Goal: Information Seeking & Learning: Understand process/instructions

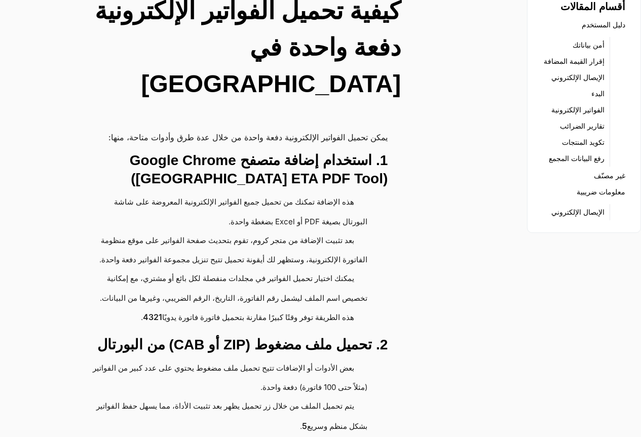
scroll to position [203, 0]
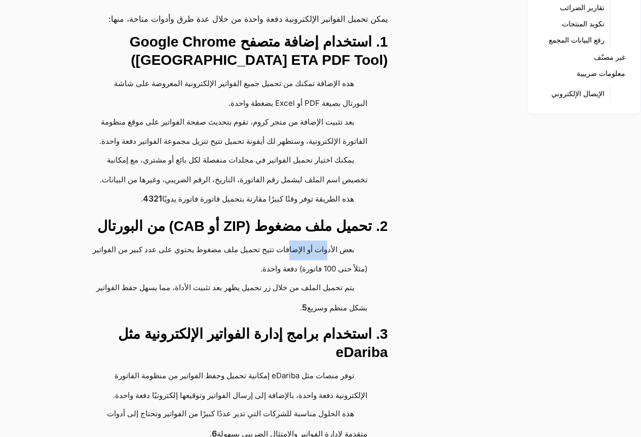
drag, startPoint x: 312, startPoint y: 232, endPoint x: 285, endPoint y: 240, distance: 28.7
click at [285, 241] on li "بعض الأدوات أو الإضافات تتيح تحميل ملف مضغوط يحتوي على عدد كبير من الفواتير (مث…" at bounding box center [224, 260] width 285 height 38
click at [267, 256] on li "بعض الأدوات أو الإضافات تتيح تحميل ملف مضغوط يحتوي على عدد كبير من الفواتير (مث…" at bounding box center [224, 260] width 285 height 38
drag, startPoint x: 315, startPoint y: 229, endPoint x: 211, endPoint y: 232, distance: 103.9
click at [211, 241] on li "بعض الأدوات أو الإضافات تتيح تحميل ملف مضغوط يحتوي على عدد كبير من الفواتير (مث…" at bounding box center [224, 260] width 285 height 38
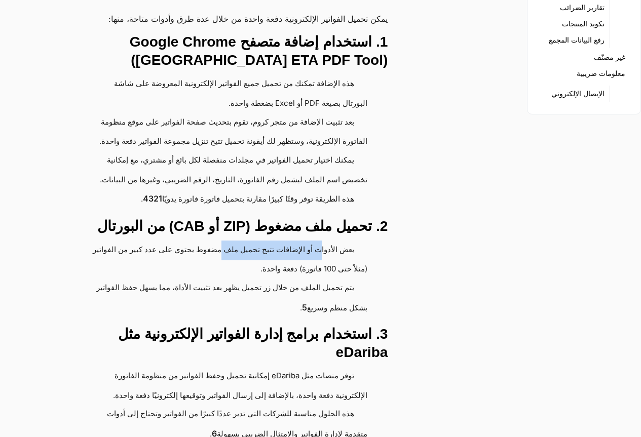
click at [203, 249] on li "بعض الأدوات أو الإضافات تتيح تحميل ملف مضغوط يحتوي على عدد كبير من الفواتير (مث…" at bounding box center [224, 260] width 285 height 38
click at [321, 279] on li "يتم تحميل الملف من خلال زر تحميل يظهر بعد تثبيت الأداة، مما يسهل حفظ الفواتير ب…" at bounding box center [224, 298] width 285 height 39
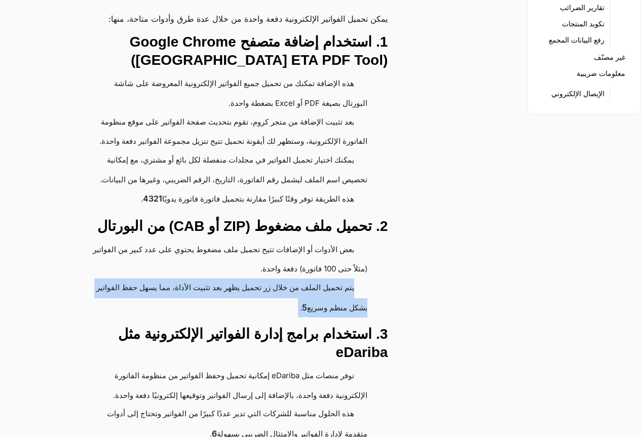
click at [321, 279] on li "يتم تحميل الملف من خلال زر تحميل يظهر بعد تثبيت الأداة، مما يسهل حفظ الفواتير ب…" at bounding box center [224, 298] width 285 height 39
click at [258, 279] on li "يتم تحميل الملف من خلال زر تحميل يظهر بعد تثبيت الأداة، مما يسهل حفظ الفواتير ب…" at bounding box center [224, 298] width 285 height 39
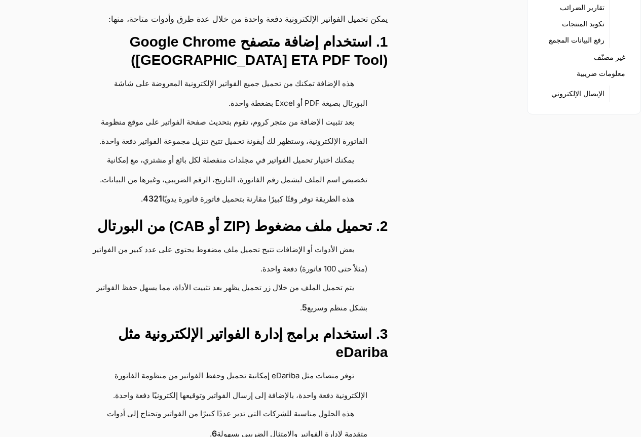
click at [261, 248] on li "بعض الأدوات أو الإضافات تتيح تحميل ملف مضغوط يحتوي على عدد كبير من الفواتير (مث…" at bounding box center [224, 260] width 285 height 38
click at [299, 292] on li "يتم تحميل الملف من خلال زر تحميل يظهر بعد تثبيت الأداة، مما يسهل حفظ الفواتير ب…" at bounding box center [224, 298] width 285 height 39
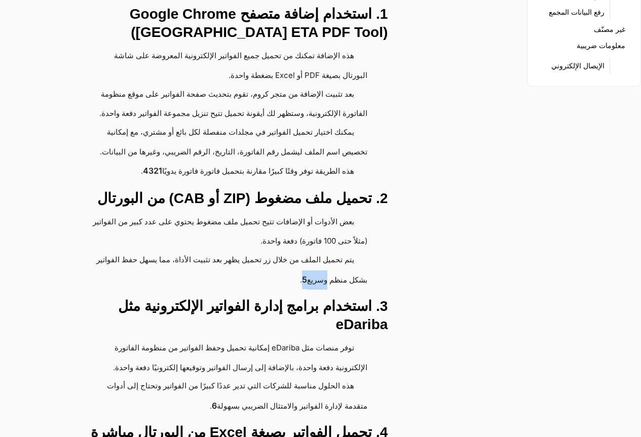
scroll to position [253, 0]
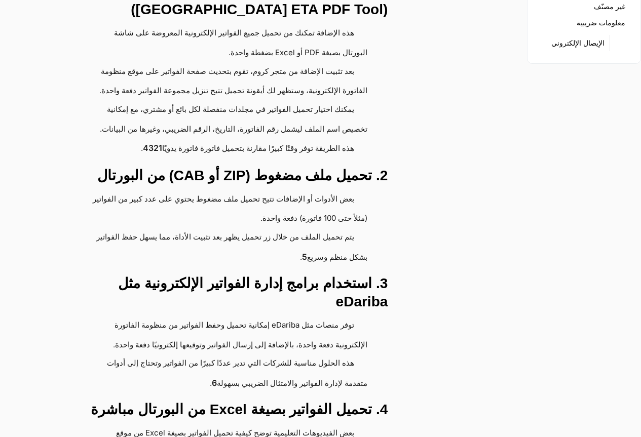
click at [294, 275] on h3 "3. استخدام برامج إدارة الفواتير الإلكترونية مثل eDariba" at bounding box center [230, 293] width 316 height 36
click at [282, 316] on li "توفر منصات مثل eDariba إمكانية تحميل وحفظ الفواتير من منظومة الفاتورة الإلكترون…" at bounding box center [224, 335] width 285 height 38
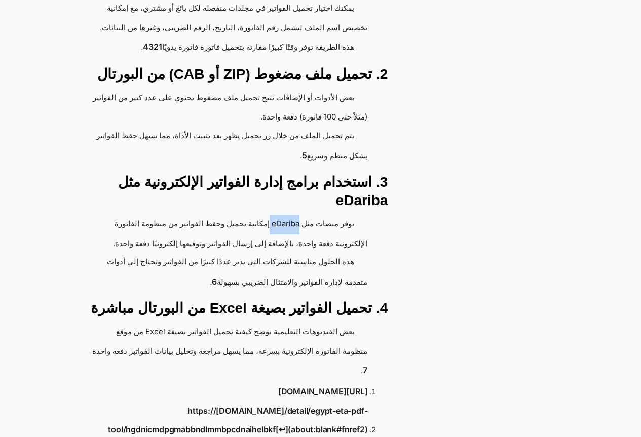
scroll to position [405, 0]
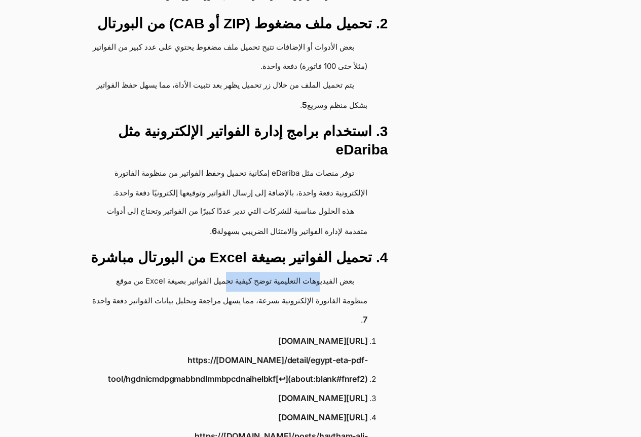
drag, startPoint x: 316, startPoint y: 246, endPoint x: 212, endPoint y: 245, distance: 104.4
click at [212, 272] on li "بعض الفيديوهات التعليمية توضح كيفية تحميل الفواتير بصيغة Excel من موقع منظومة ا…" at bounding box center [224, 300] width 285 height 57
click at [202, 272] on li "بعض الفيديوهات التعليمية توضح كيفية تحميل الفواتير بصيغة Excel من موقع منظومة ا…" at bounding box center [224, 300] width 285 height 57
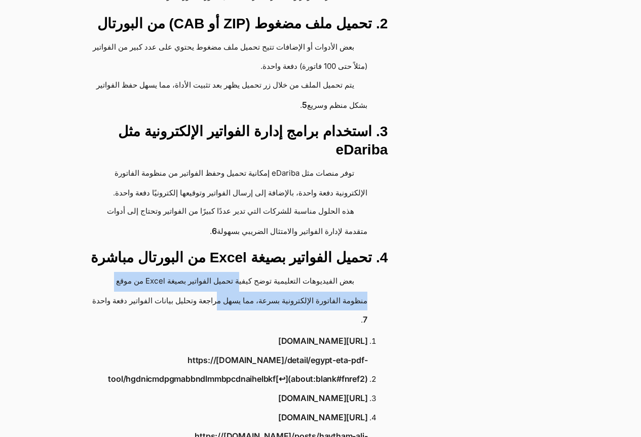
drag, startPoint x: 227, startPoint y: 239, endPoint x: 212, endPoint y: 262, distance: 27.8
click at [212, 272] on li "بعض الفيديوهات التعليمية توضح كيفية تحميل الفواتير بصيغة Excel من موقع منظومة ا…" at bounding box center [224, 300] width 285 height 57
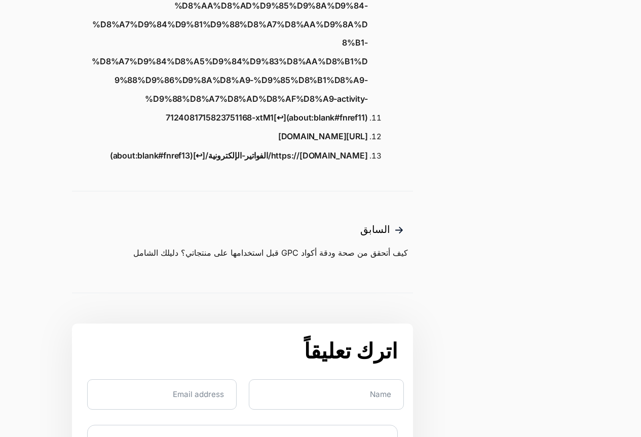
scroll to position [1064, 0]
